Goal: Information Seeking & Learning: Compare options

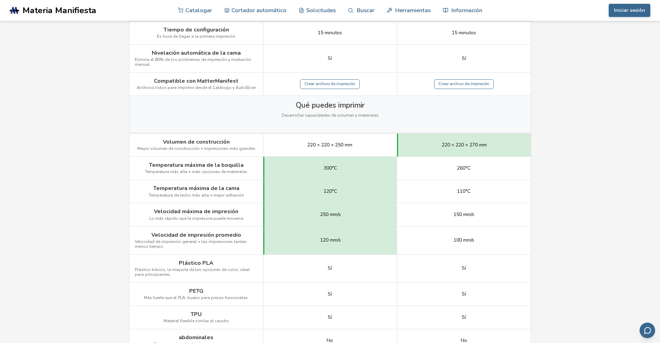
scroll to position [312, 0]
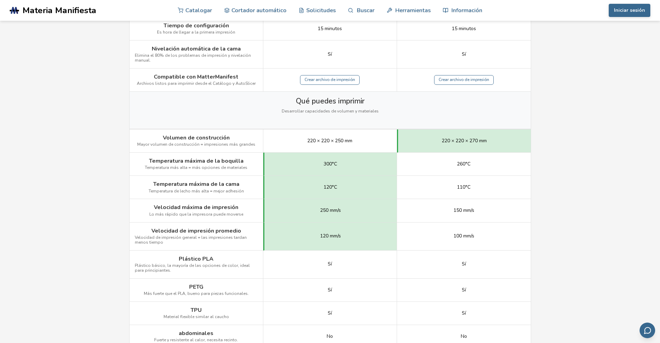
scroll to position [0, 0]
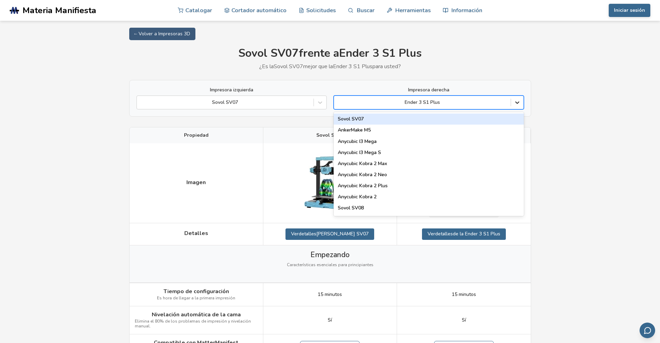
click at [517, 104] on icon at bounding box center [517, 103] width 4 height 2
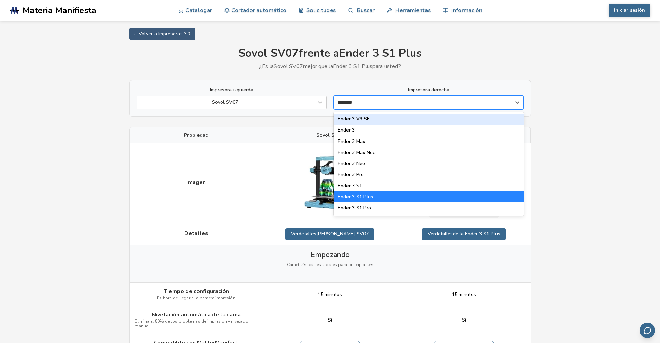
type input "*********"
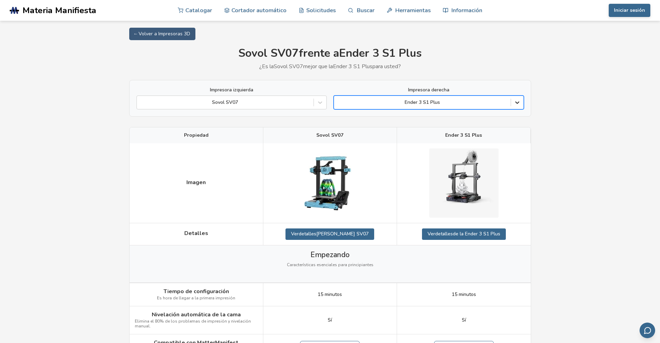
click at [512, 104] on div at bounding box center [517, 102] width 12 height 12
drag, startPoint x: 552, startPoint y: 116, endPoint x: 552, endPoint y: 5, distance: 111.5
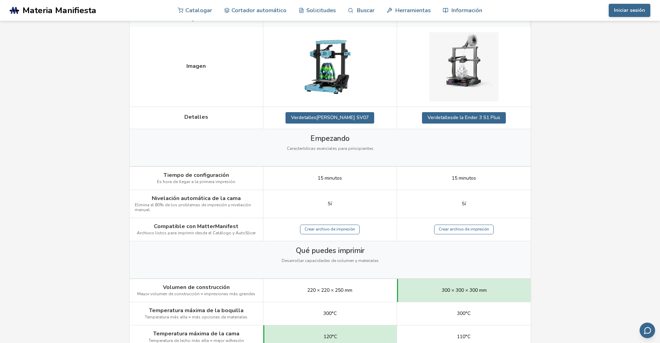
scroll to position [104, 0]
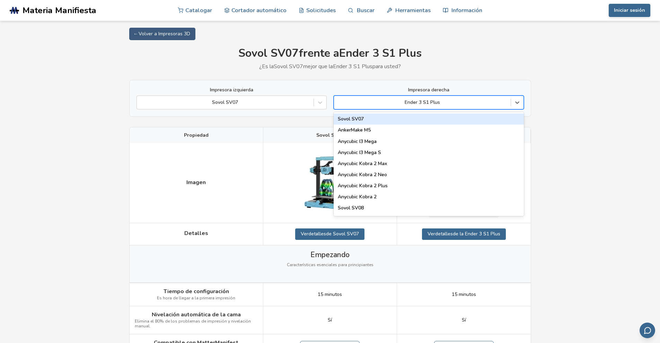
click at [450, 101] on div at bounding box center [422, 102] width 170 height 7
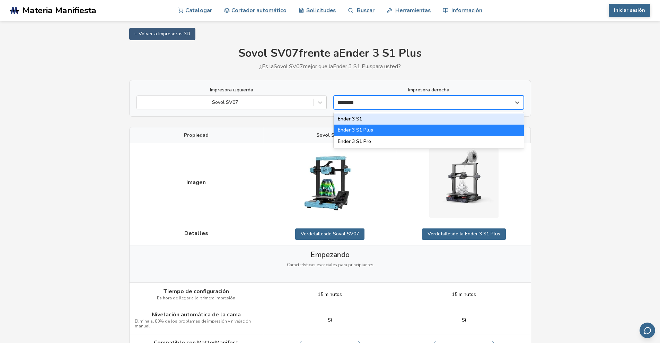
type input "**********"
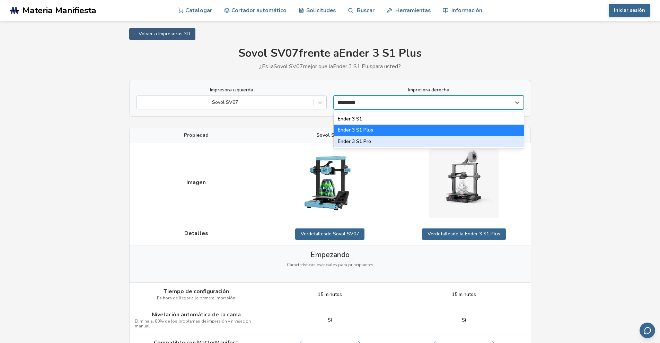
click at [415, 145] on div "Ender 3 S1 Pro" at bounding box center [429, 141] width 190 height 11
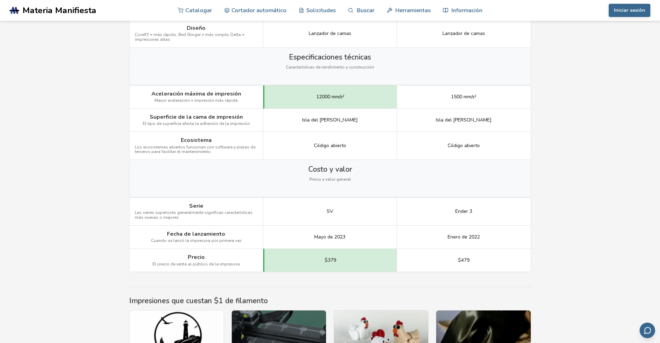
scroll to position [970, 0]
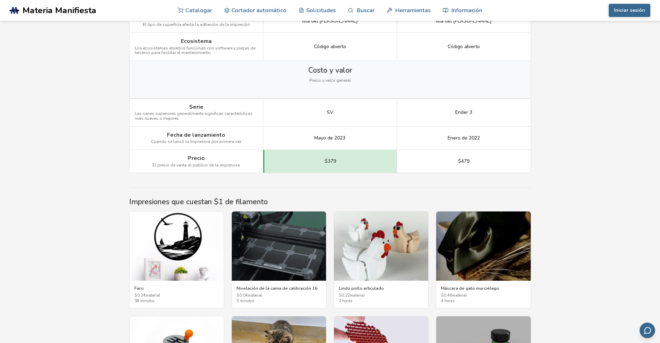
drag, startPoint x: 655, startPoint y: 259, endPoint x: 657, endPoint y: 247, distance: 12.3
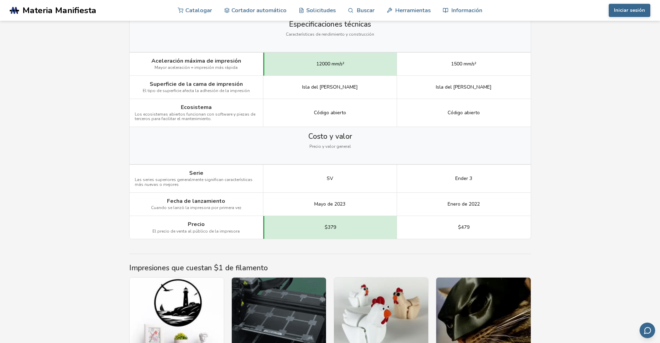
scroll to position [901, 0]
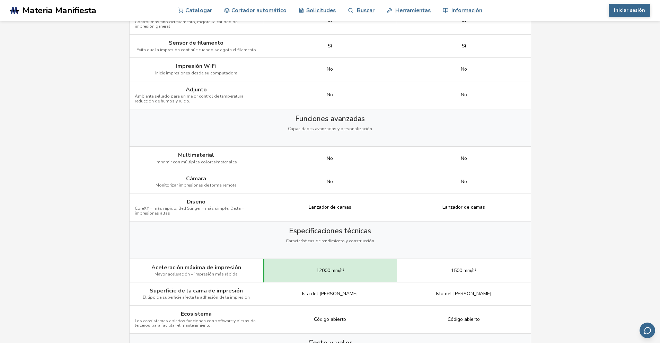
scroll to position [0, 0]
